Goal: Complete application form

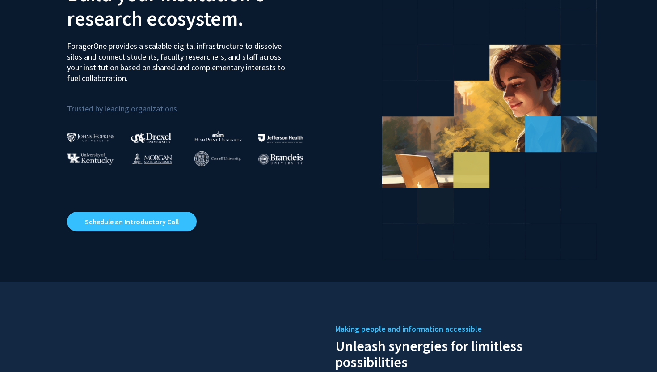
scroll to position [85, 0]
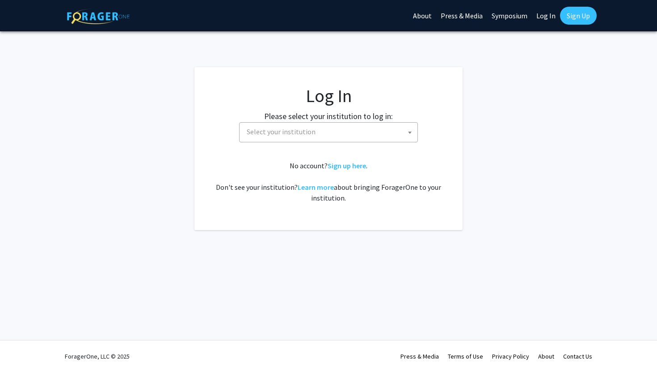
select select
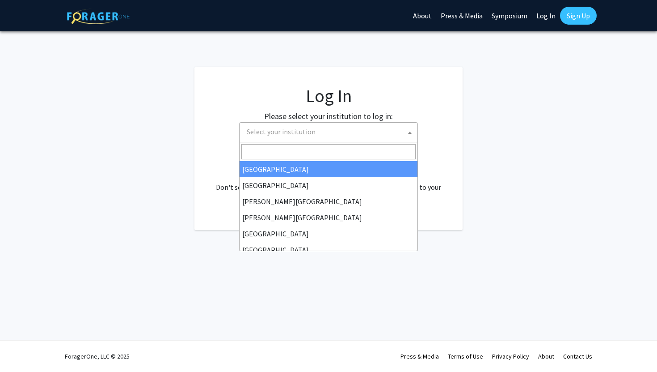
click at [343, 131] on span "Select your institution" at bounding box center [330, 132] width 174 height 18
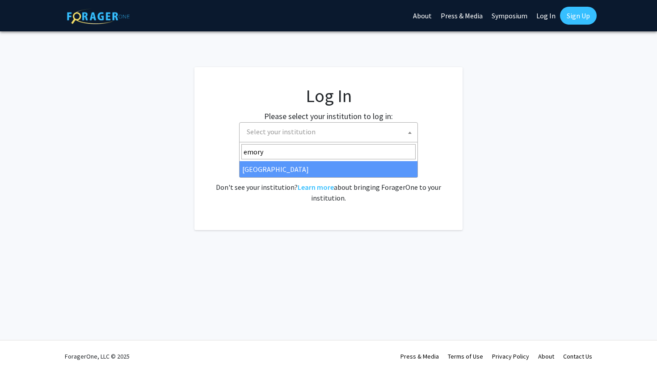
type input "emory"
select select "12"
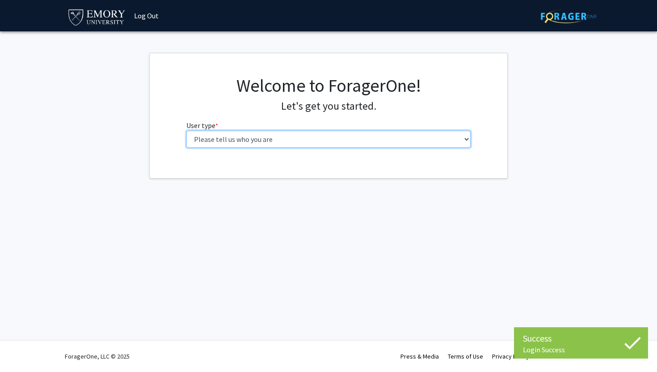
click at [263, 140] on select "Please tell us who you are Undergraduate Student Master's Student Doctoral Cand…" at bounding box center [328, 139] width 285 height 17
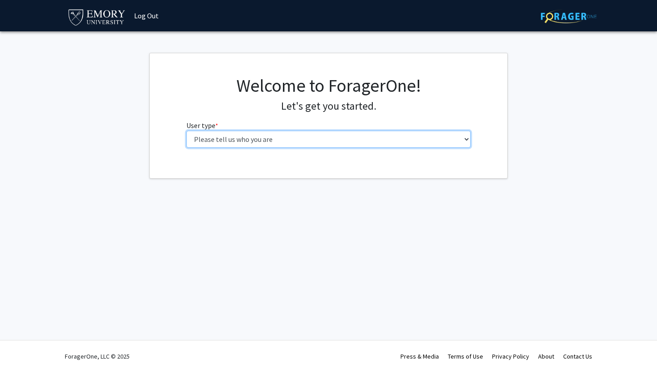
select select "1: undergrad"
click at [186, 131] on select "Please tell us who you are Undergraduate Student Master's Student Doctoral Cand…" at bounding box center [328, 139] width 285 height 17
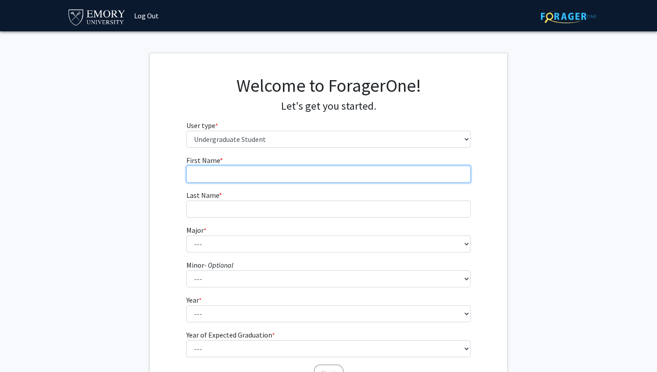
click at [271, 178] on input "First Name * required" at bounding box center [328, 173] width 285 height 17
click at [413, 174] on input "First Name * required" at bounding box center [328, 173] width 285 height 17
type input "Dinobi"
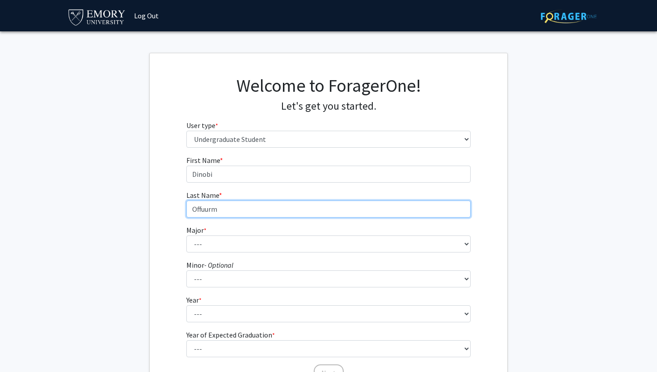
click at [212, 209] on input "Offuurm" at bounding box center [328, 208] width 285 height 17
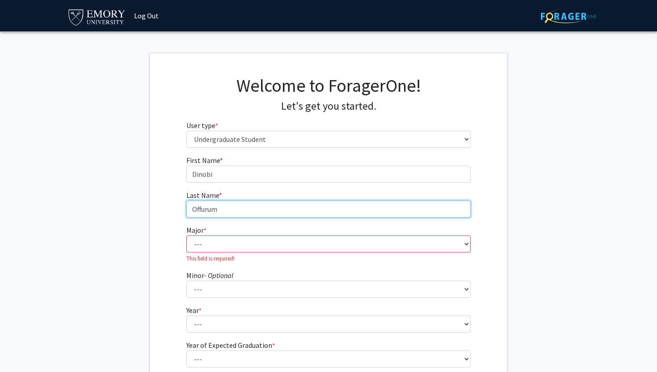
type input "Offurum"
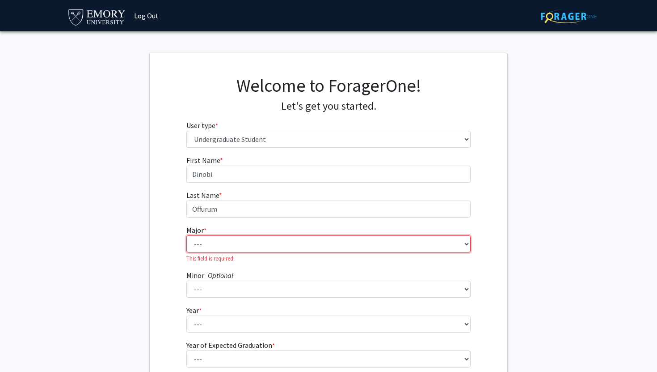
click at [224, 248] on select "--- Accounting African American Studies African Studies American Studies Analyt…" at bounding box center [328, 243] width 285 height 17
select select "56: 1016"
click at [186, 235] on select "--- Accounting African American Studies African Studies American Studies Analyt…" at bounding box center [328, 243] width 285 height 17
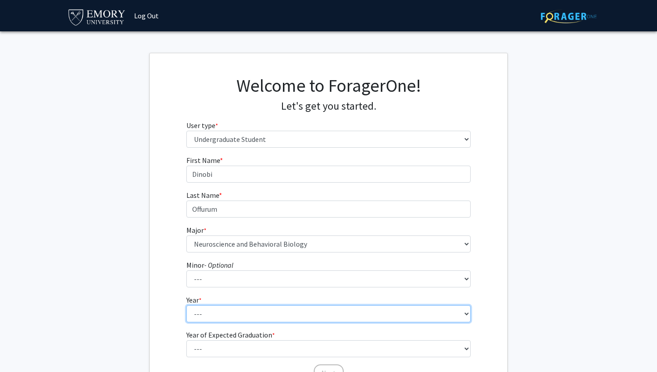
click at [292, 312] on select "--- First-year Sophomore Junior Senior Postbaccalaureate Certificate" at bounding box center [328, 313] width 285 height 17
select select "1: first-year"
click at [186, 305] on select "--- First-year Sophomore Junior Senior Postbaccalaureate Certificate" at bounding box center [328, 313] width 285 height 17
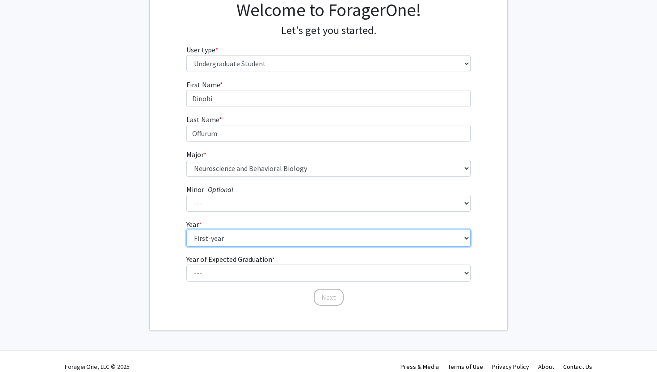
scroll to position [83, 0]
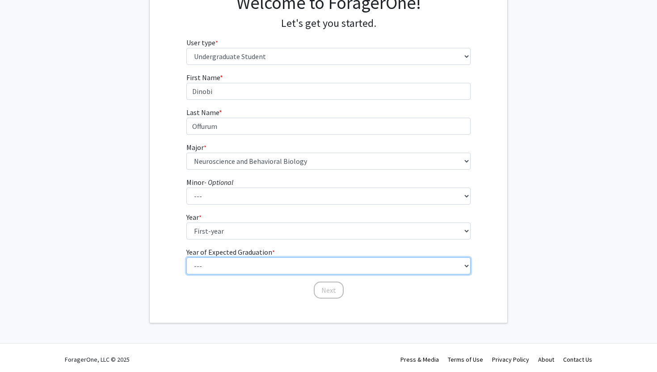
click at [280, 262] on select "--- 2025 2026 2027 2028 2029 2030 2031 2032 2033 2034" at bounding box center [328, 265] width 285 height 17
select select "5: 2029"
click at [186, 257] on select "--- 2025 2026 2027 2028 2029 2030 2031 2032 2033 2034" at bounding box center [328, 265] width 285 height 17
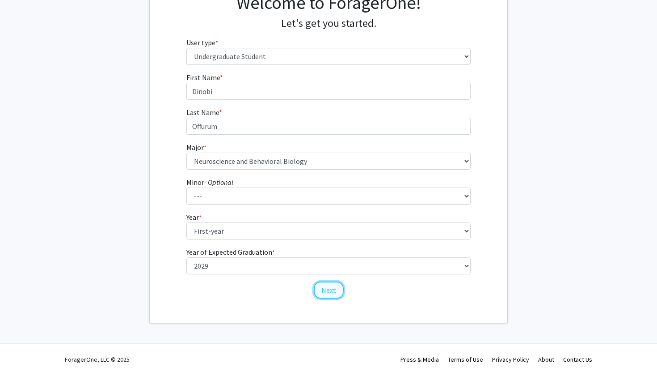
click at [330, 294] on button "Next" at bounding box center [329, 289] width 30 height 17
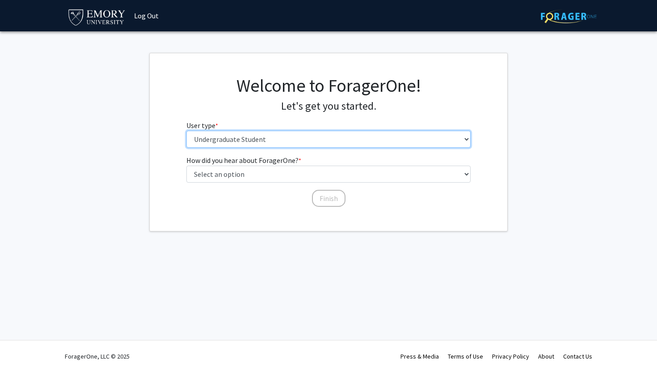
click at [341, 132] on select "Please tell us who you are Undergraduate Student Master's Student Doctoral Cand…" at bounding box center [328, 139] width 285 height 17
click at [186, 131] on select "Please tell us who you are Undergraduate Student Master's Student Doctoral Cand…" at bounding box center [328, 139] width 285 height 17
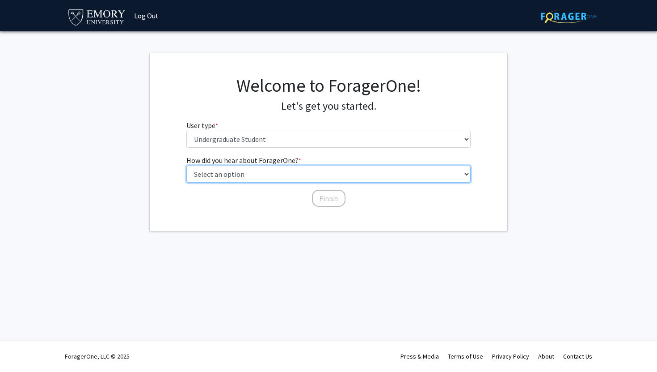
click at [292, 176] on select "Select an option Peer/student recommendation Faculty/staff recommendation Unive…" at bounding box center [328, 173] width 285 height 17
select select "3: university_website"
click at [186, 165] on select "Select an option Peer/student recommendation Faculty/staff recommendation Unive…" at bounding box center [328, 173] width 285 height 17
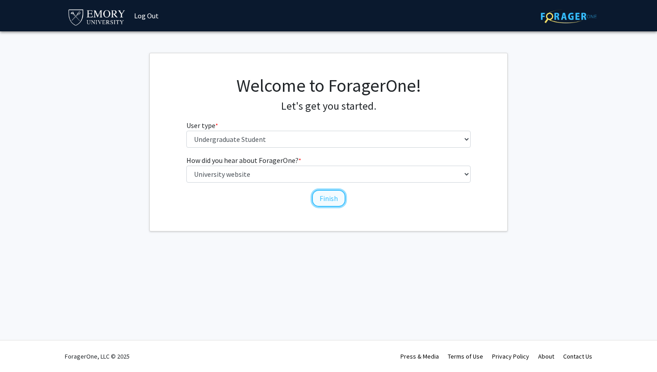
click at [327, 199] on button "Finish" at bounding box center [329, 198] width 34 height 17
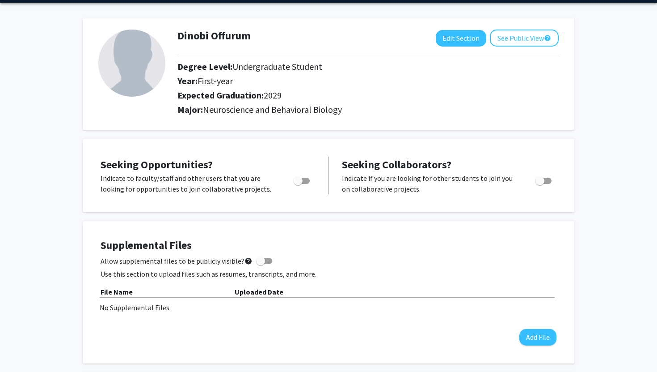
scroll to position [45, 0]
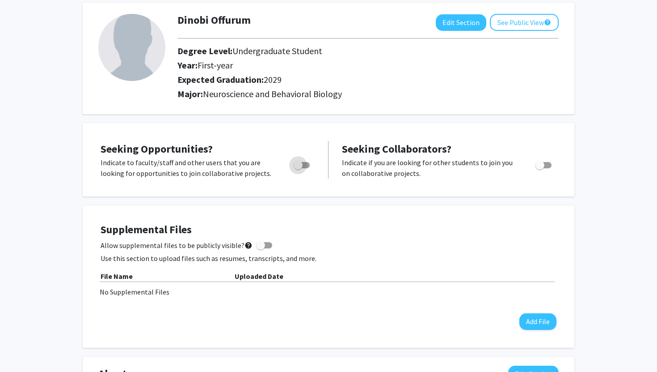
click at [298, 163] on span "Toggle" at bounding box center [298, 165] width 9 height 9
click at [298, 168] on input "Are you actively seeking opportunities?" at bounding box center [298, 168] width 0 height 0
checkbox input "true"
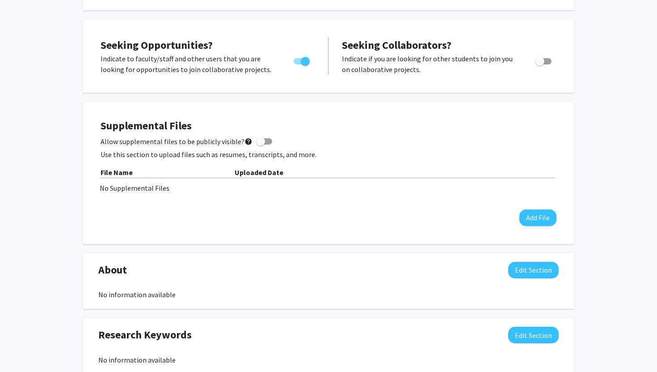
scroll to position [150, 0]
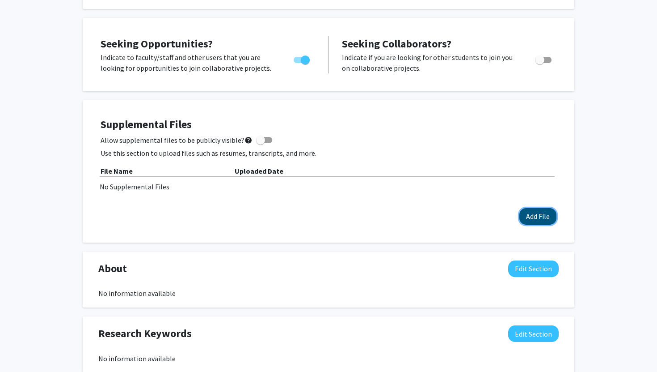
click at [549, 220] on button "Add File" at bounding box center [538, 216] width 37 height 17
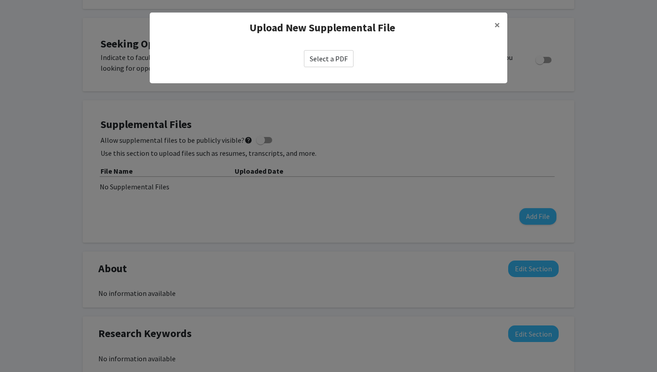
click at [322, 53] on label "Select a PDF" at bounding box center [329, 58] width 50 height 17
click at [0, 0] on input "Select a PDF" at bounding box center [0, 0] width 0 height 0
click at [498, 25] on span "×" at bounding box center [498, 25] width 6 height 14
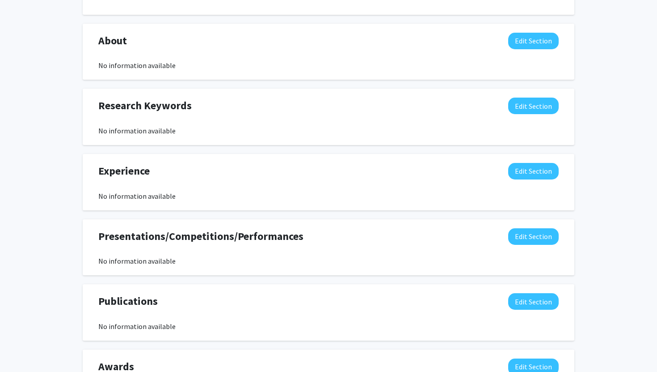
scroll to position [381, 0]
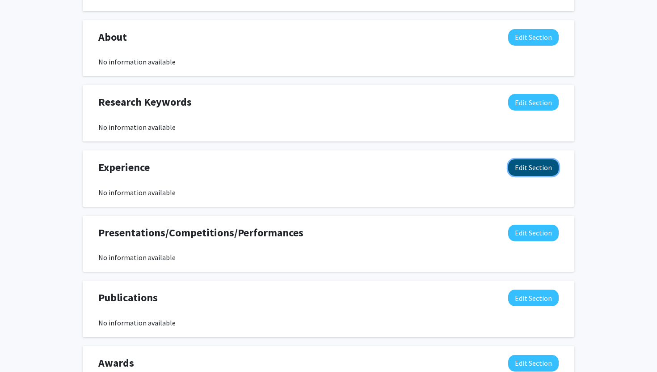
click at [534, 165] on button "Edit Section" at bounding box center [533, 167] width 51 height 17
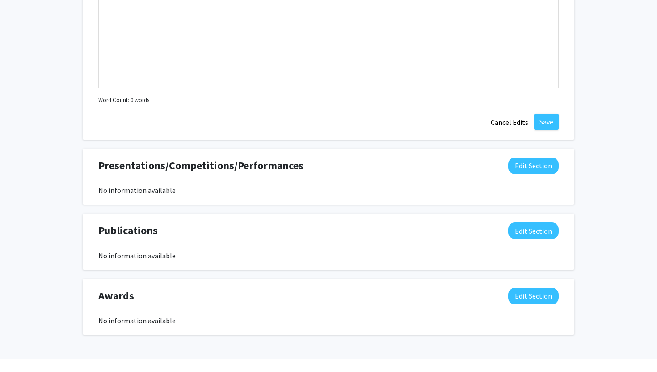
scroll to position [644, 0]
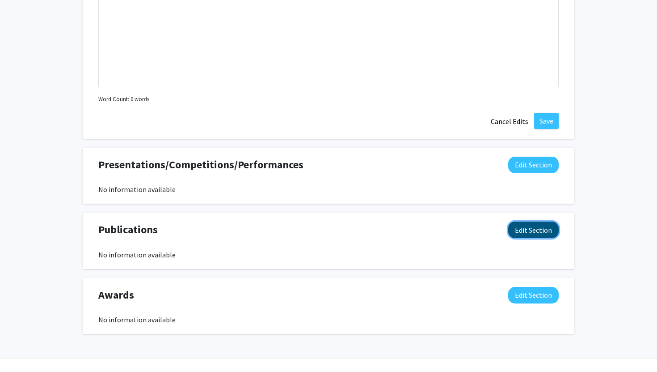
click at [540, 232] on button "Edit Section" at bounding box center [533, 229] width 51 height 17
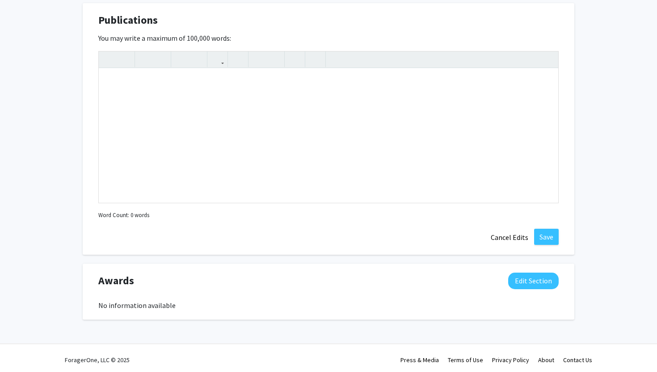
scroll to position [857, 0]
